Goal: Navigation & Orientation: Find specific page/section

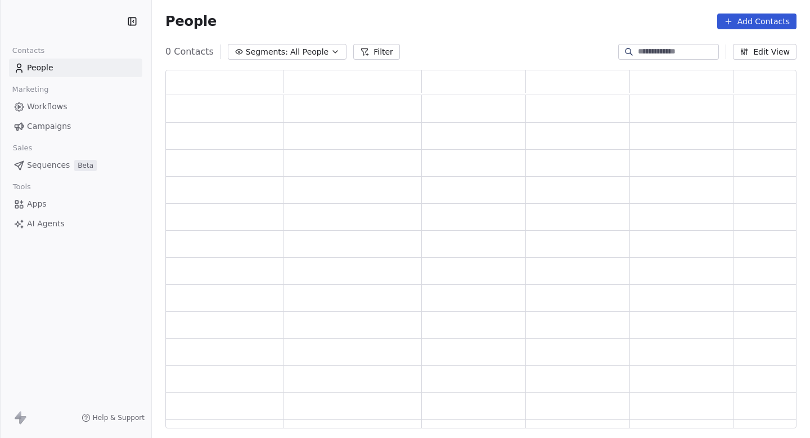
scroll to position [358, 631]
